Goal: Information Seeking & Learning: Learn about a topic

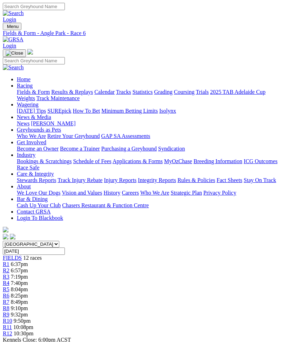
click at [6, 28] on img "Toggle navigation" at bounding box center [6, 28] width 0 height 0
click at [50, 95] on link "Fields & Form" at bounding box center [33, 92] width 33 height 6
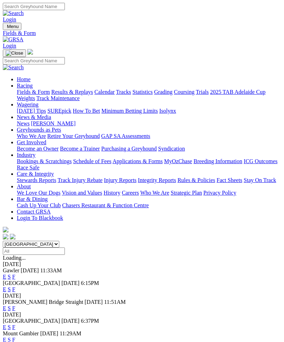
click at [6, 286] on link "E" at bounding box center [5, 289] width 4 height 6
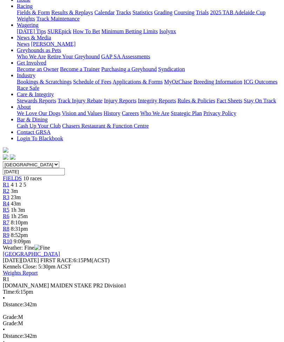
scroll to position [80, 0]
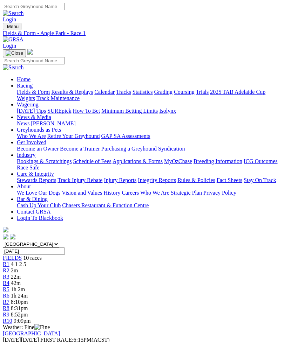
scroll to position [102, 0]
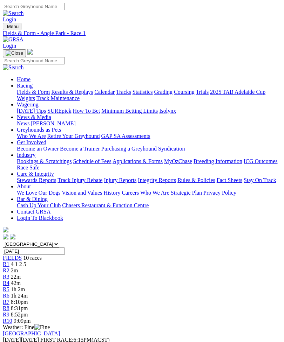
click at [9, 268] on span "R2" at bounding box center [6, 271] width 7 height 6
click at [6, 28] on img "Toggle navigation" at bounding box center [6, 28] width 0 height 0
click at [47, 93] on link "Fields & Form" at bounding box center [33, 92] width 33 height 6
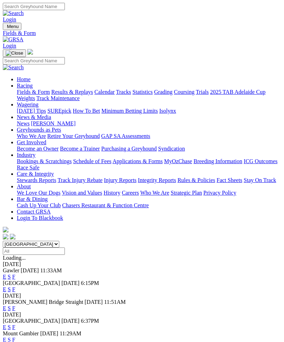
click at [15, 286] on link "F" at bounding box center [13, 289] width 3 height 6
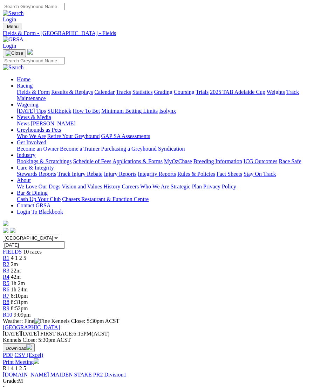
scroll to position [0, 6]
